Goal: Task Accomplishment & Management: Use online tool/utility

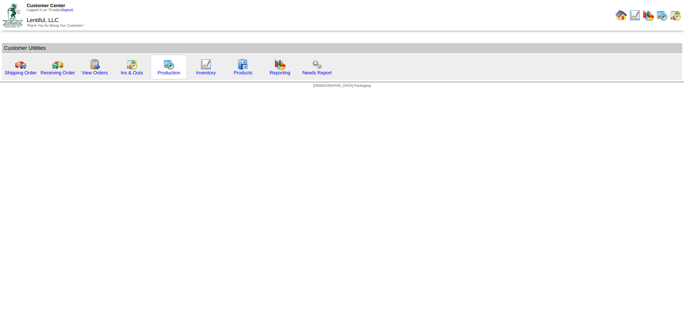
click at [165, 66] on img at bounding box center [168, 64] width 11 height 11
